Goal: Complete application form

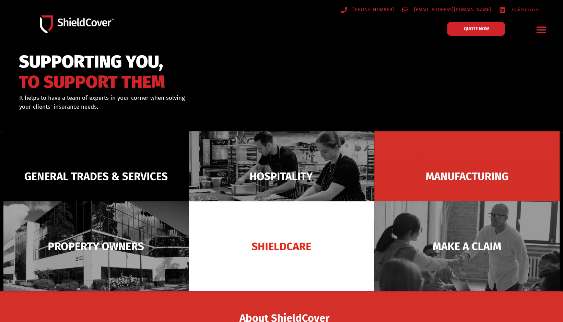
click at [542, 29] on icon "Menu Toggle" at bounding box center [541, 30] width 10 height 7
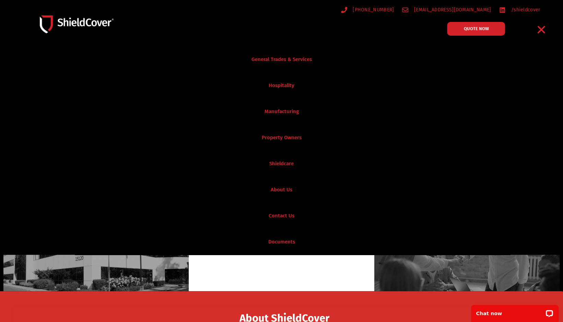
click at [542, 29] on icon "Menu Toggle" at bounding box center [542, 30] width 8 height 8
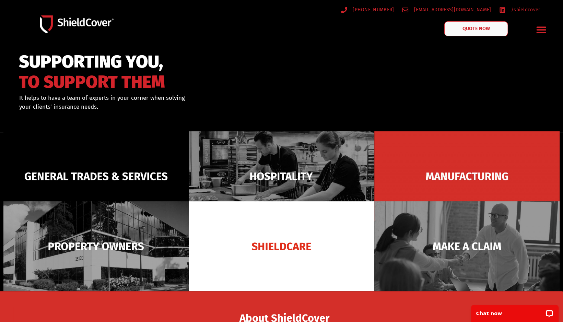
click at [497, 30] on link "QUOTE NOW" at bounding box center [476, 28] width 64 height 15
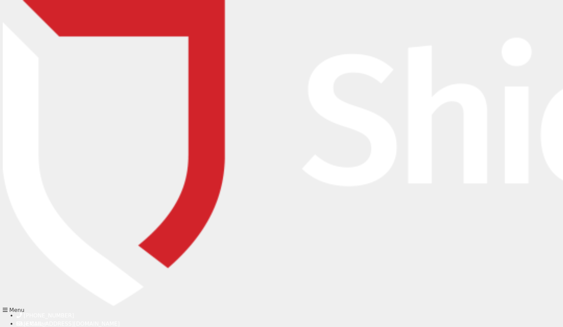
type input "Teagan"
type input "Eden-Street"
type input "teagan.eden-street@knightcorp.insure"
type input "0892884253"
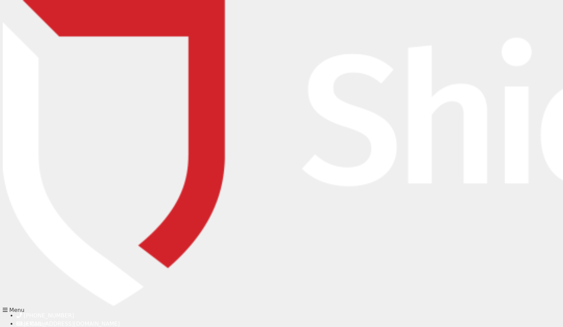
type input "Teagan Eden-Street"
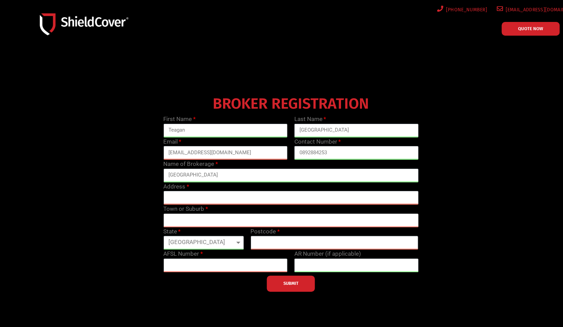
type input "Perth"
select select "WA"
click at [215, 200] on input "text" at bounding box center [290, 198] width 255 height 14
type input "level 27, 211 St George's Terrace"
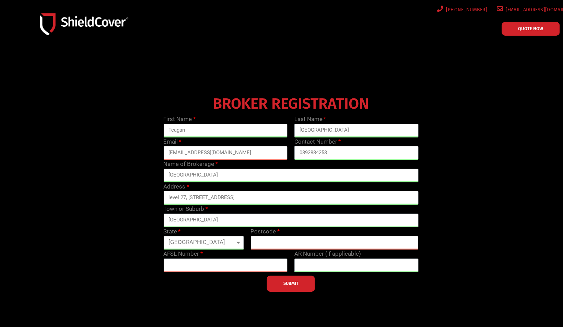
click at [270, 244] on input "text" at bounding box center [334, 243] width 168 height 14
type input "6000"
click at [243, 264] on input "text" at bounding box center [225, 266] width 124 height 14
click at [258, 270] on input "text" at bounding box center [225, 266] width 124 height 14
type input "342692"
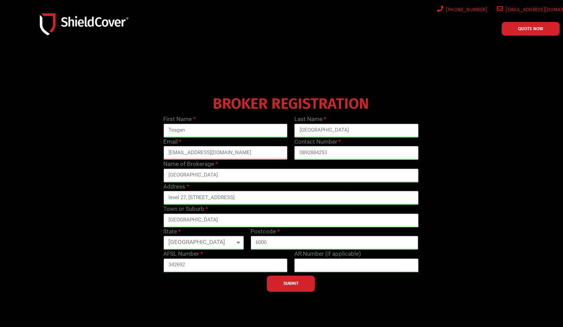
click at [296, 284] on span "SUBMIT" at bounding box center [290, 283] width 15 height 1
